Goal: Information Seeking & Learning: Check status

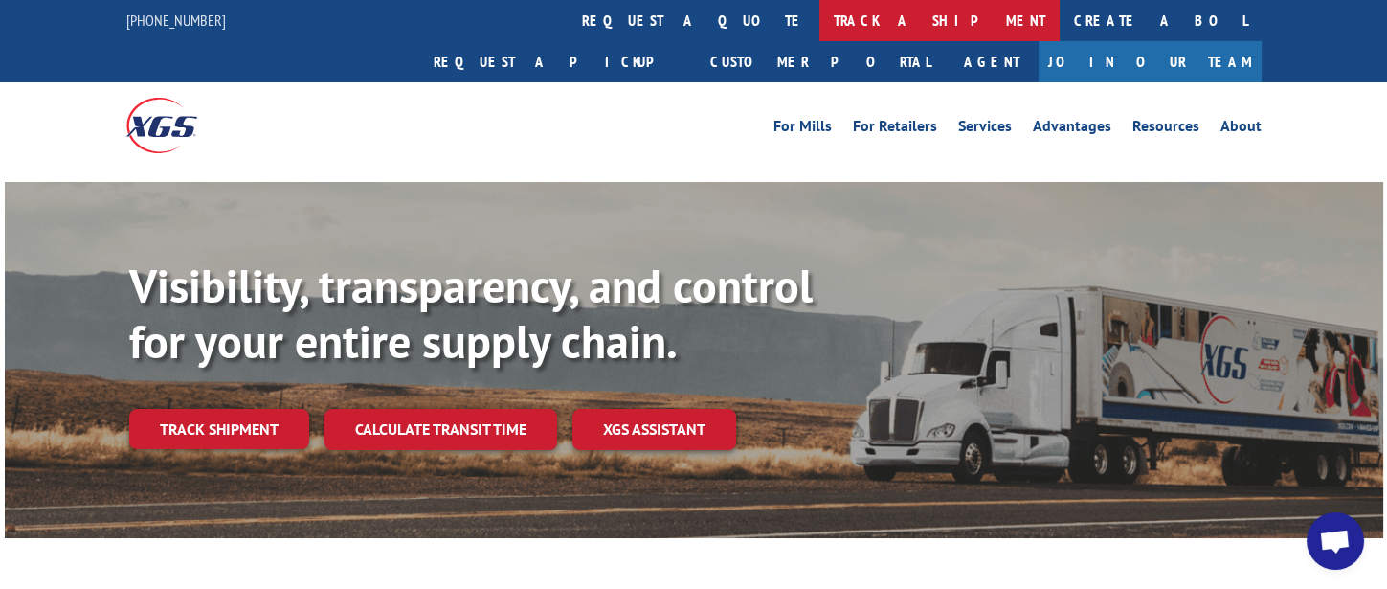
click at [819, 21] on link "track a shipment" at bounding box center [939, 20] width 240 height 41
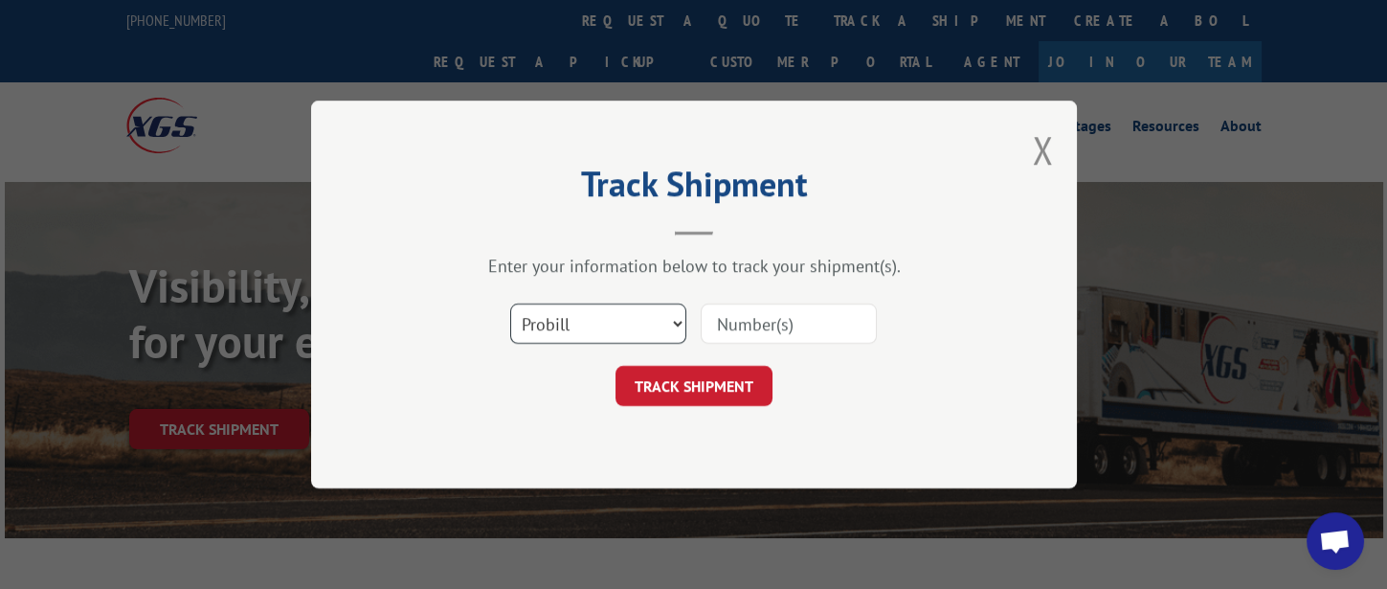
click at [637, 322] on select "Select category... Probill BOL PO" at bounding box center [598, 323] width 176 height 40
select select "bol"
click at [510, 303] on select "Select category... Probill BOL PO" at bounding box center [598, 323] width 176 height 40
click at [778, 325] on input at bounding box center [789, 323] width 176 height 40
type input "326659"
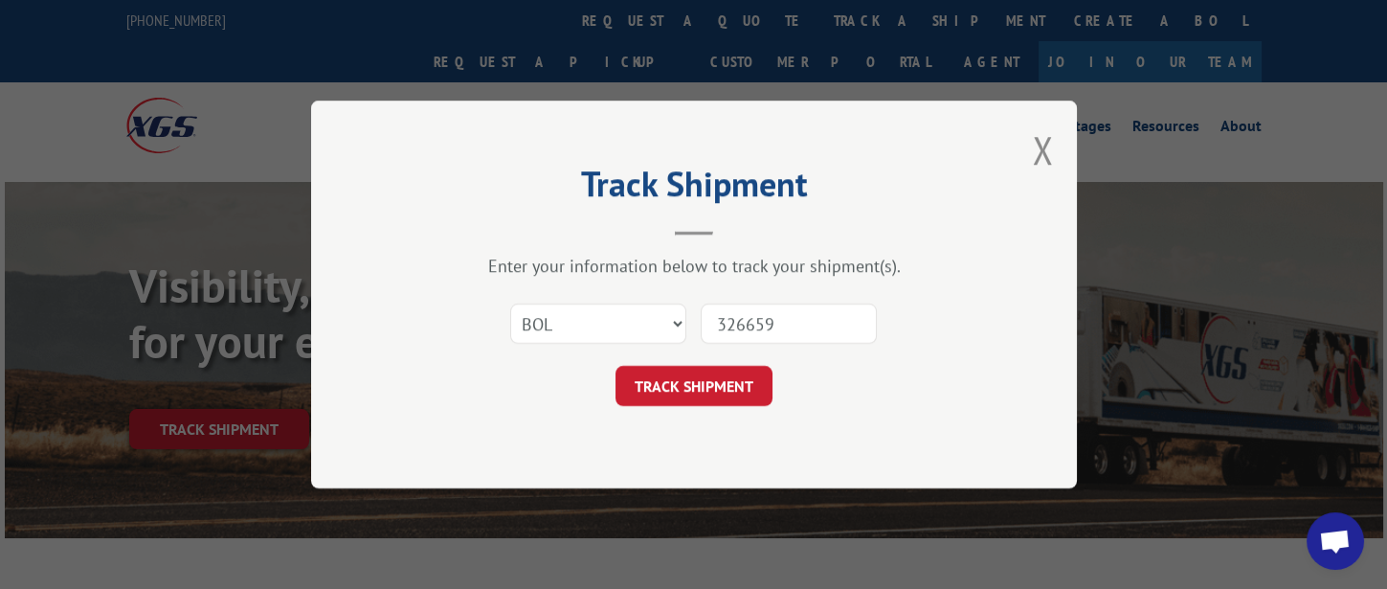
click button "TRACK SHIPMENT" at bounding box center [693, 386] width 157 height 40
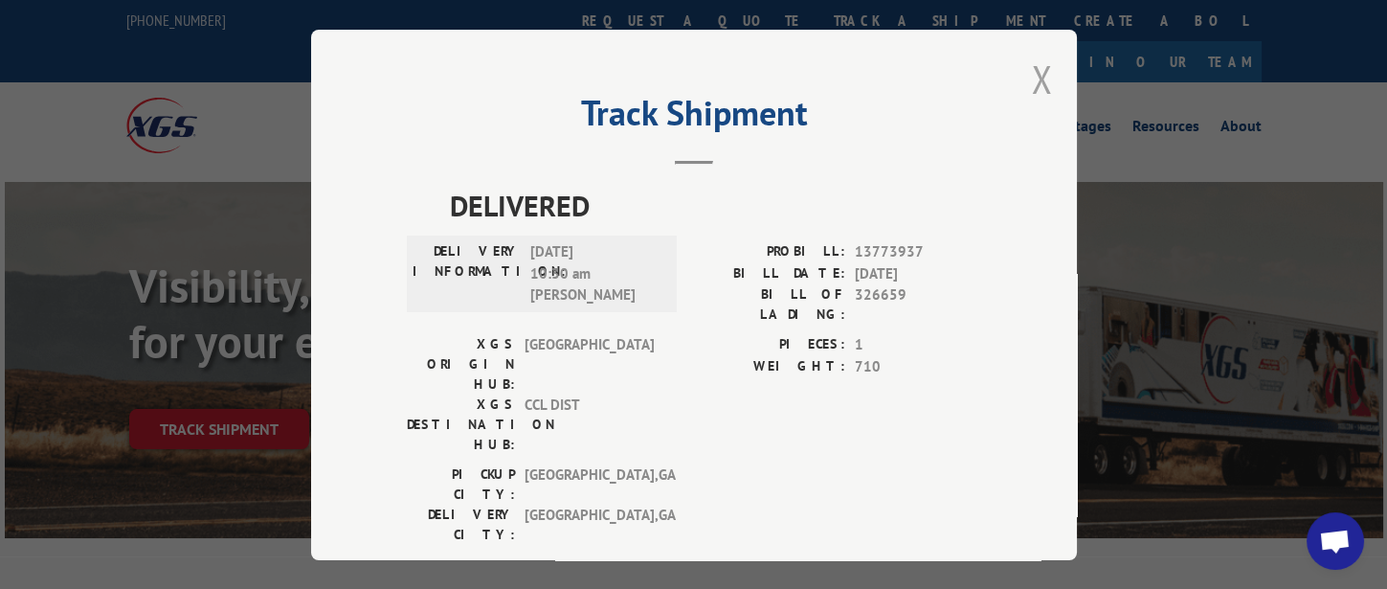
click at [1035, 71] on button "Close modal" at bounding box center [1042, 79] width 21 height 51
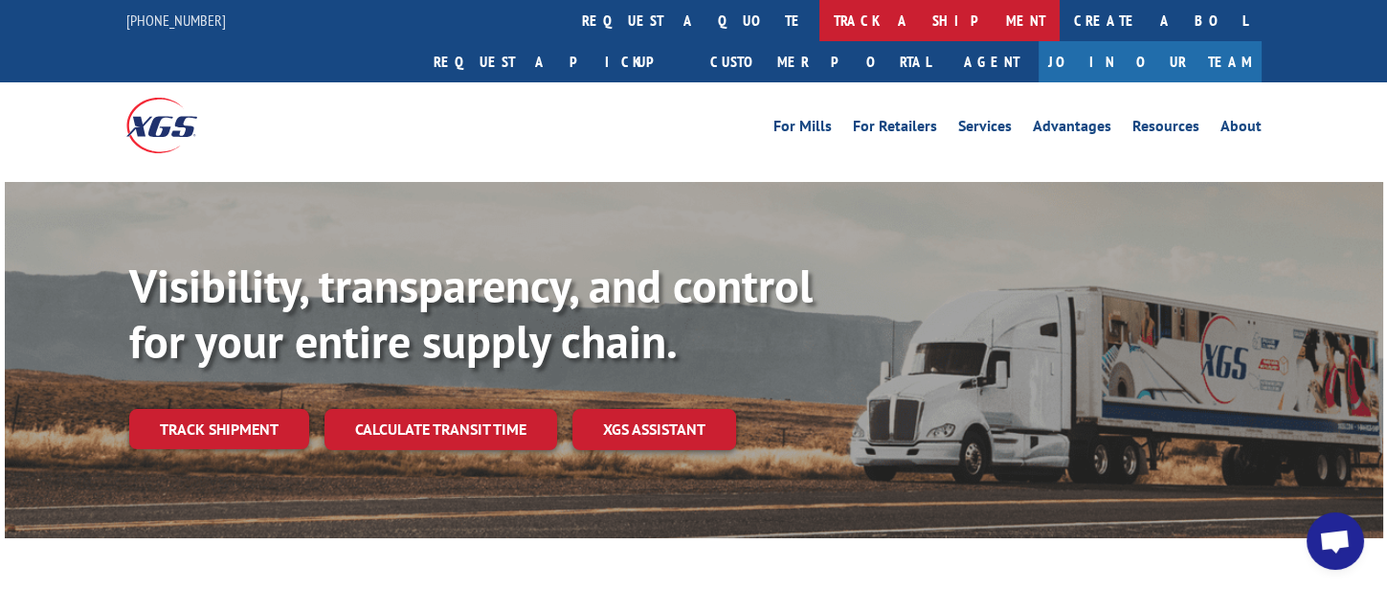
click at [819, 18] on link "track a shipment" at bounding box center [939, 20] width 240 height 41
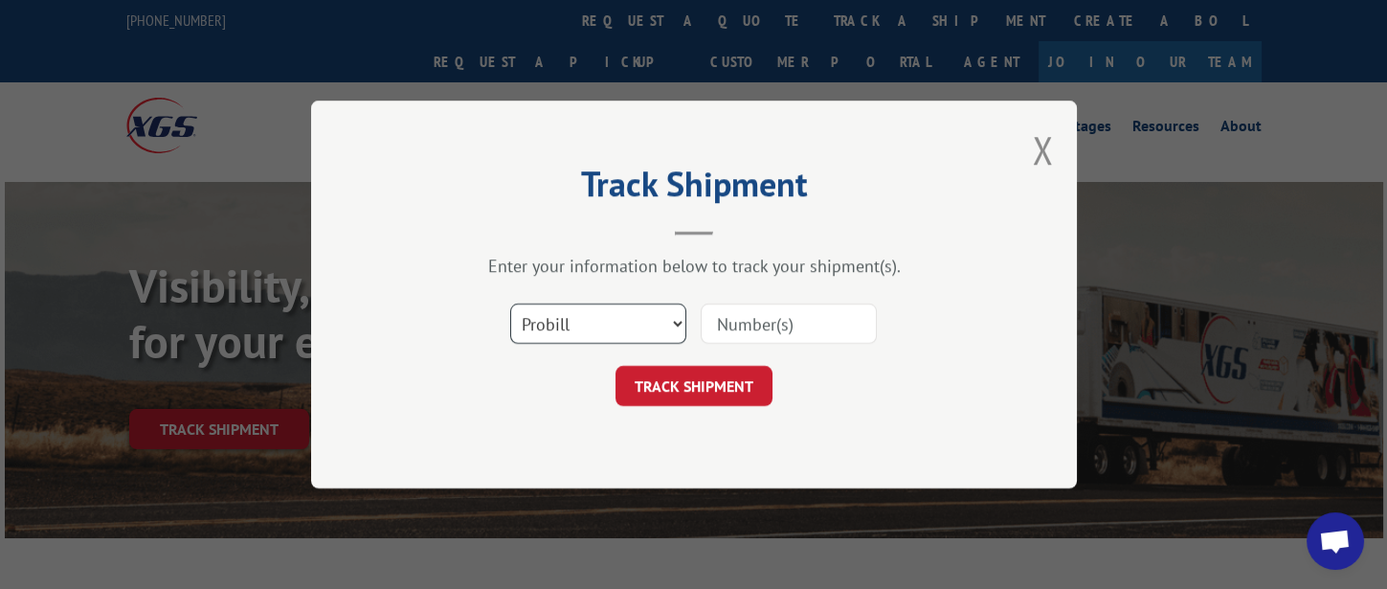
click at [604, 315] on select "Select category... Probill BOL PO" at bounding box center [598, 323] width 176 height 40
select select "bol"
click at [510, 303] on select "Select category... Probill BOL PO" at bounding box center [598, 323] width 176 height 40
click at [763, 320] on input at bounding box center [789, 323] width 176 height 40
type input "326569"
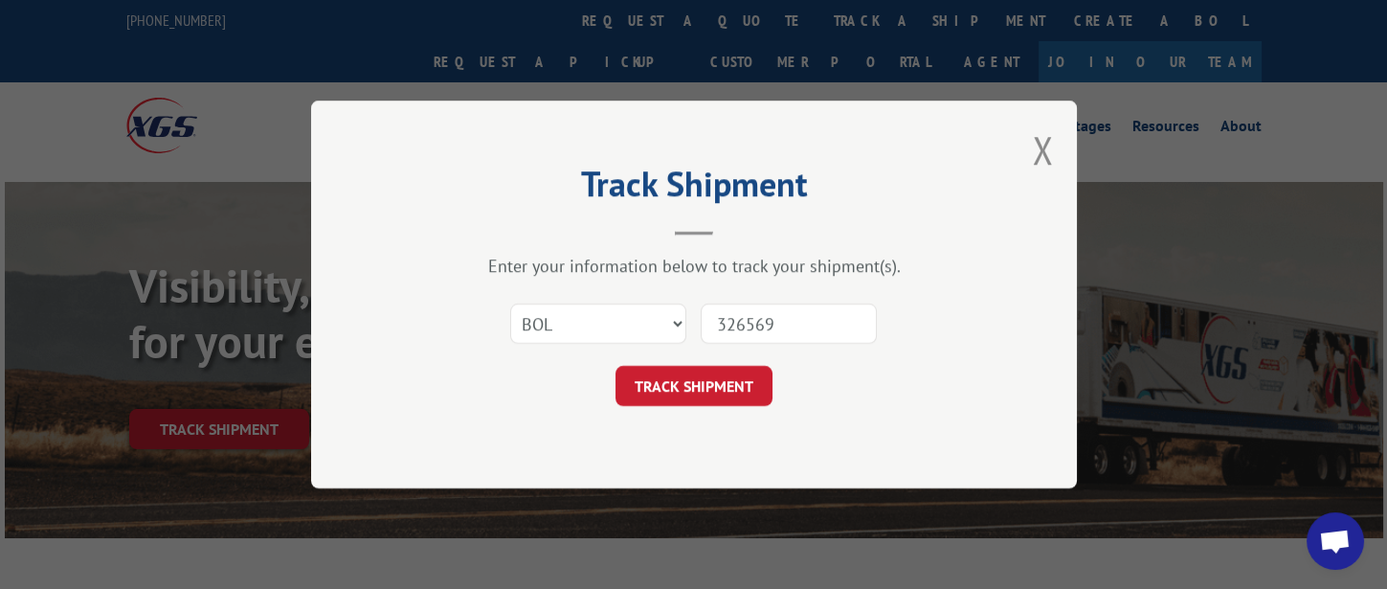
click button "TRACK SHIPMENT" at bounding box center [693, 386] width 157 height 40
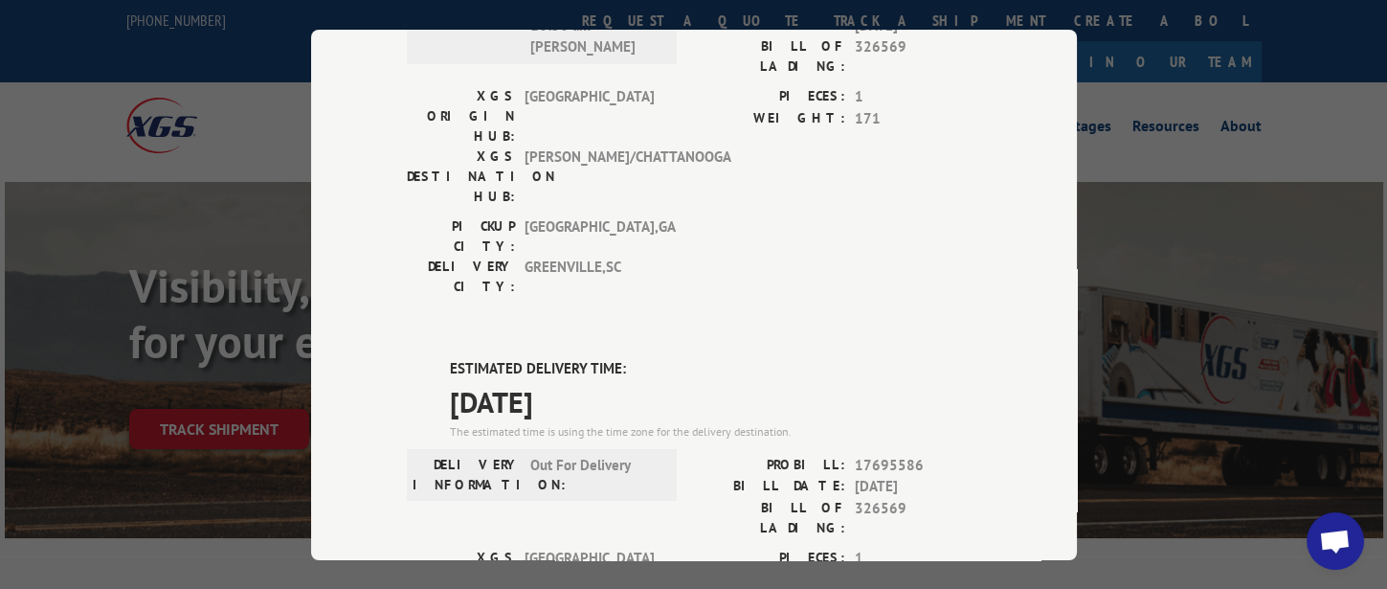
scroll to position [382, 0]
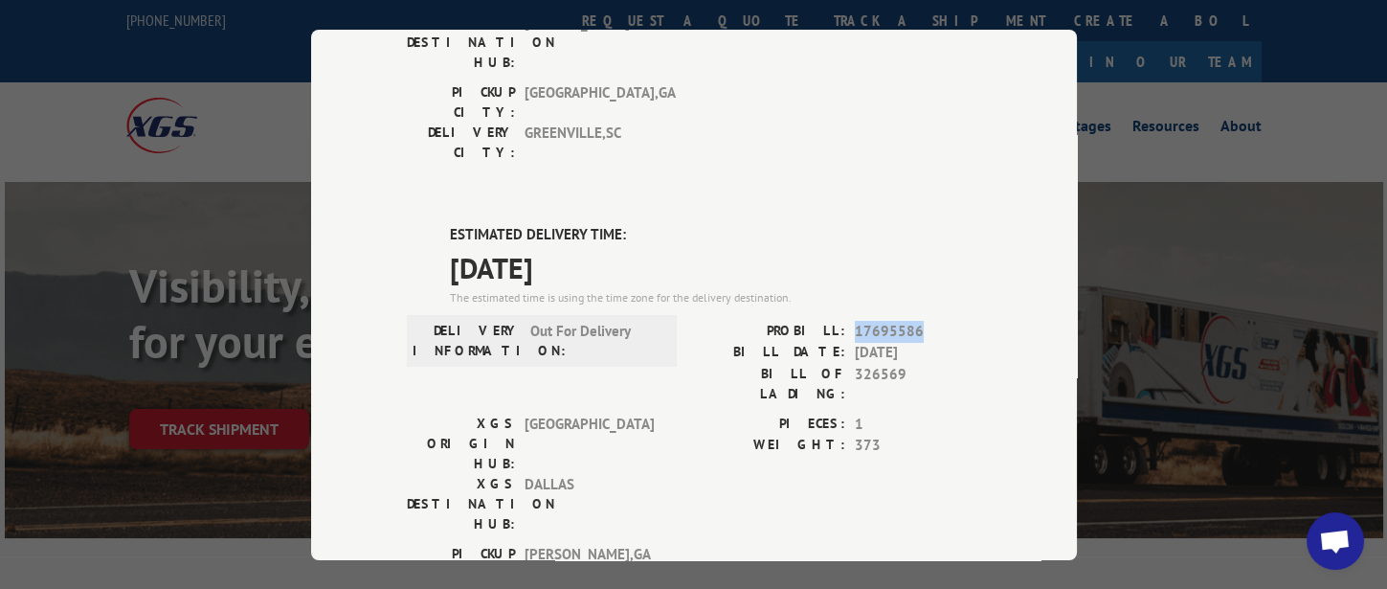
drag, startPoint x: 908, startPoint y: 217, endPoint x: 846, endPoint y: 220, distance: 62.3
click at [855, 320] on span "17695586" at bounding box center [918, 331] width 126 height 22
copy span "17695586"
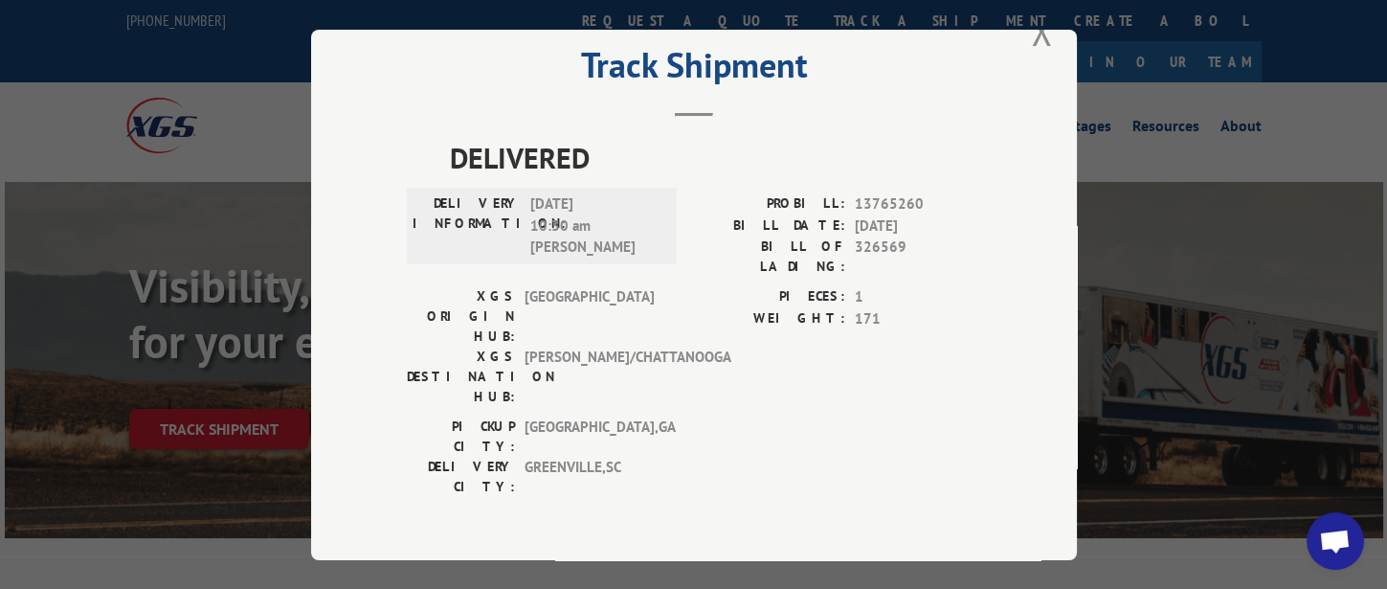
scroll to position [0, 0]
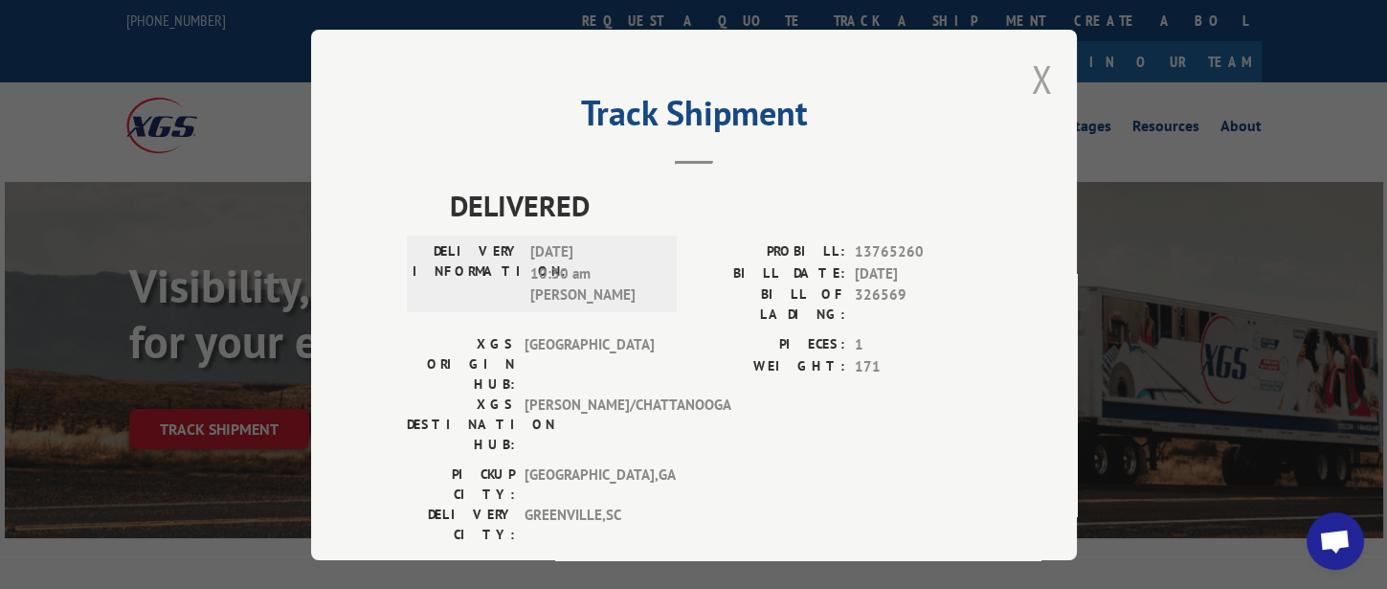
click at [1032, 71] on button "Close modal" at bounding box center [1042, 79] width 21 height 51
